Goal: Obtain resource: Download file/media

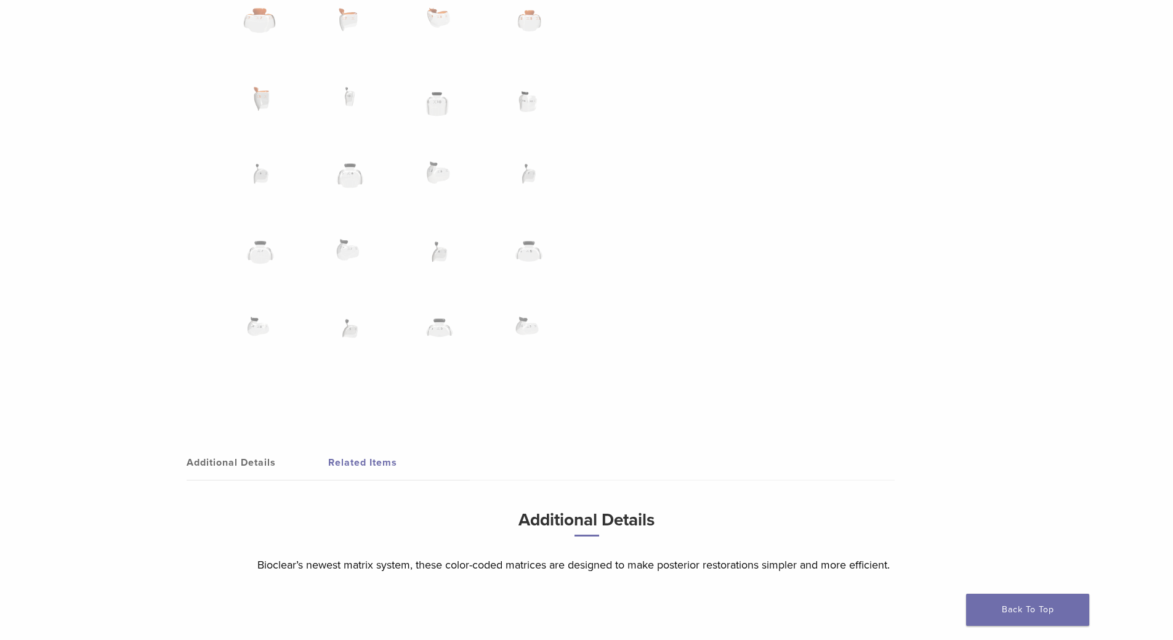
scroll to position [1232, 0]
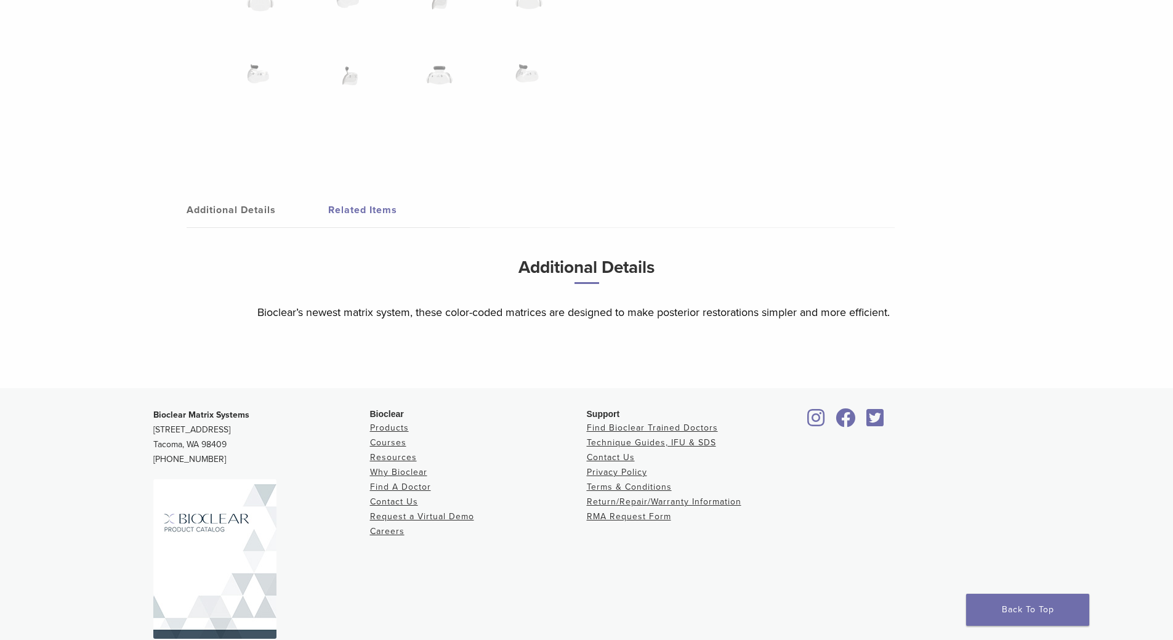
click at [385, 209] on link "Related Items" at bounding box center [399, 210] width 142 height 34
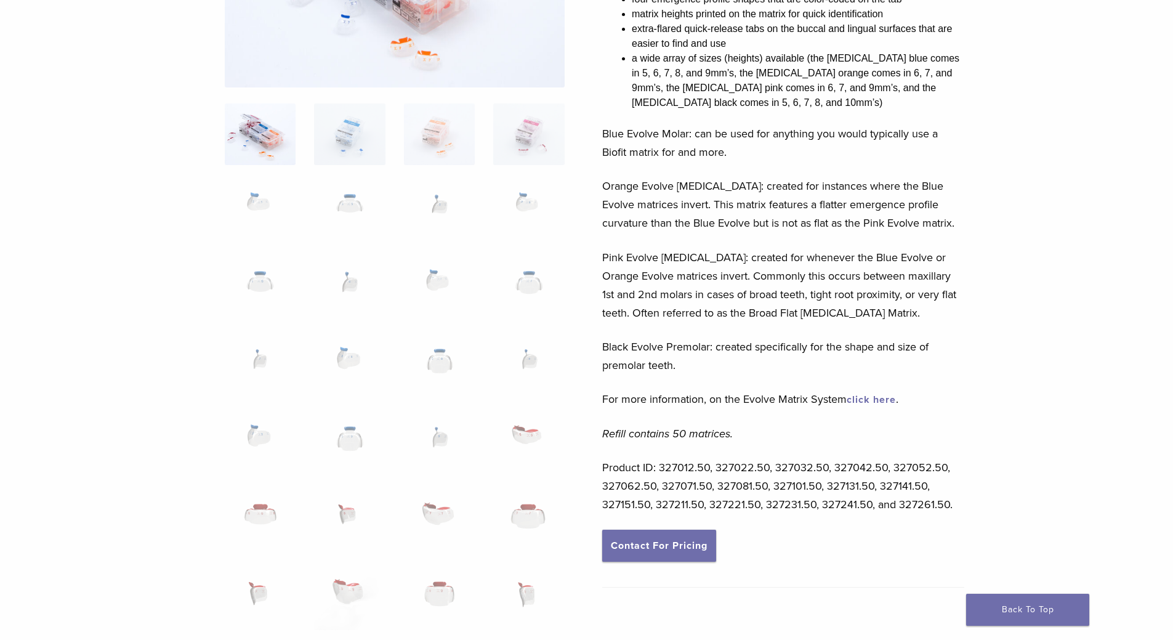
scroll to position [0, 0]
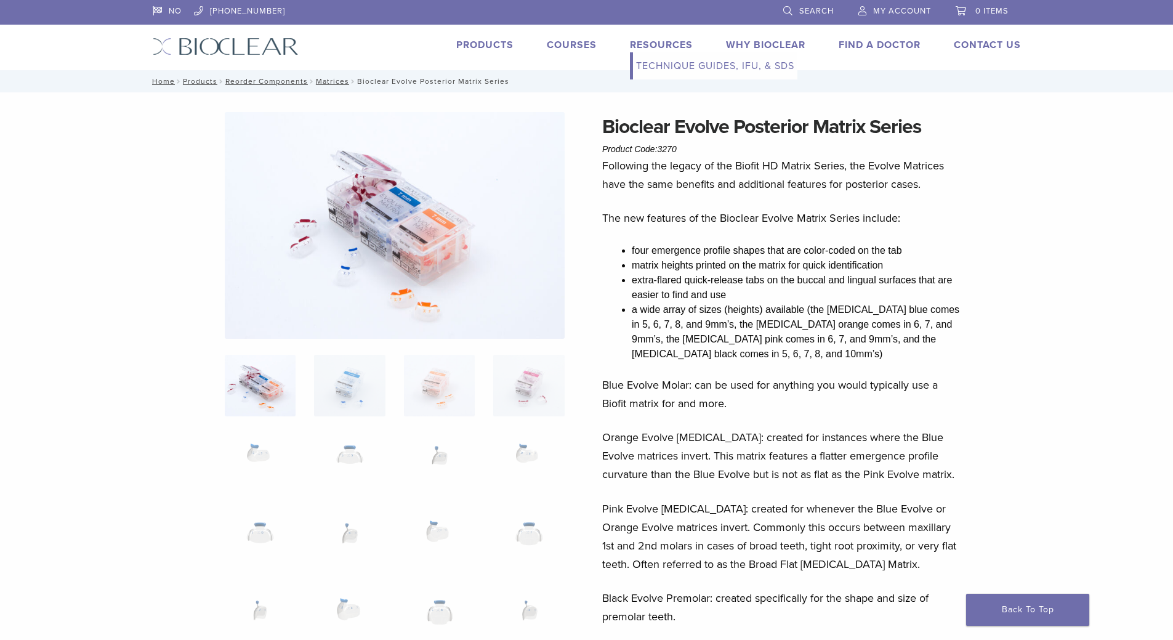
click at [677, 45] on link "Resources" at bounding box center [661, 45] width 63 height 12
click at [699, 67] on link "Technique Guides, IFU, & SDS" at bounding box center [715, 65] width 164 height 27
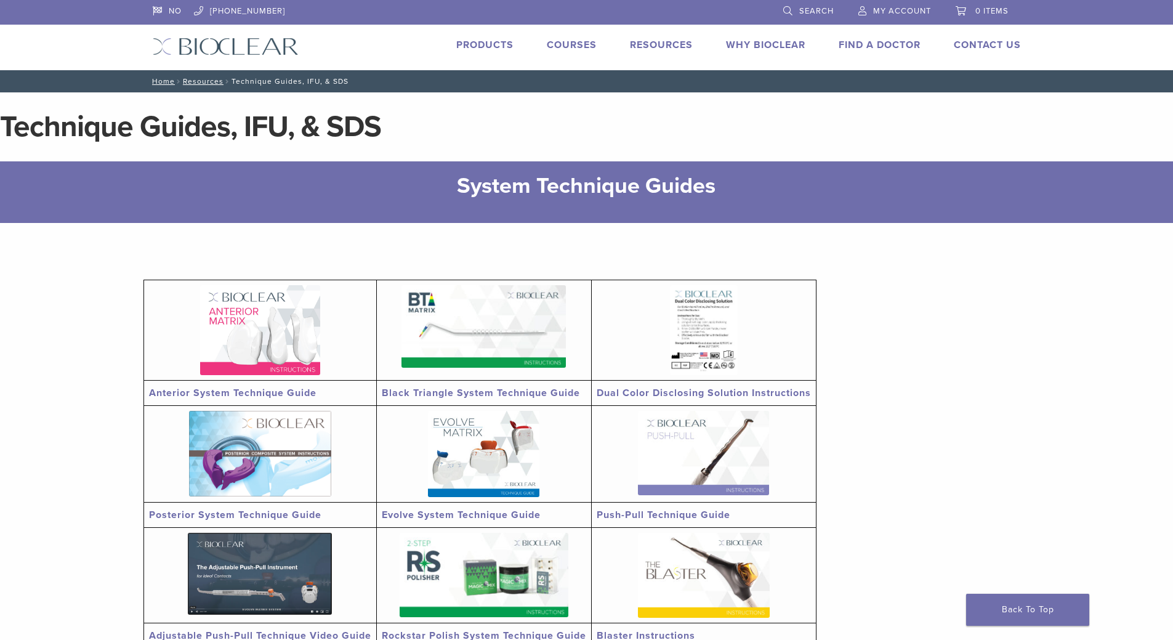
click at [508, 472] on img at bounding box center [483, 454] width 111 height 86
